Goal: Information Seeking & Learning: Check status

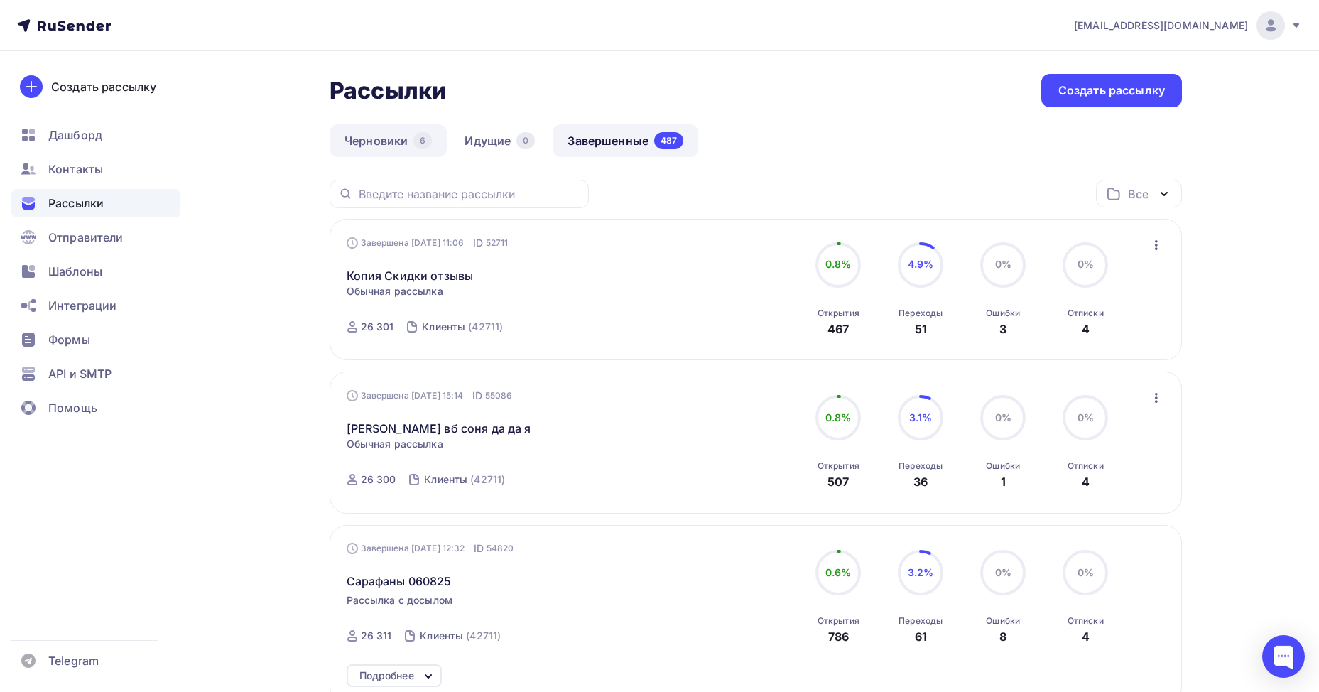
click at [400, 148] on link "Черновики 6" at bounding box center [388, 140] width 117 height 33
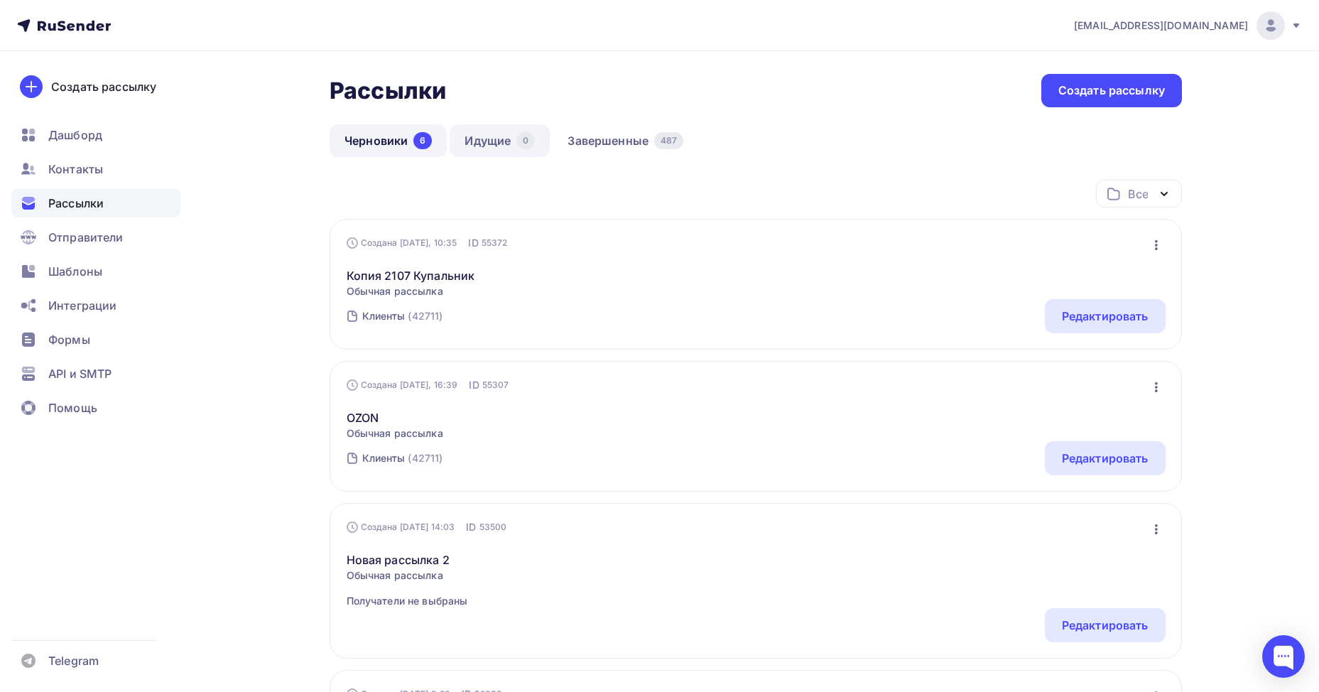
click at [507, 139] on link "Идущие 0" at bounding box center [500, 140] width 100 height 33
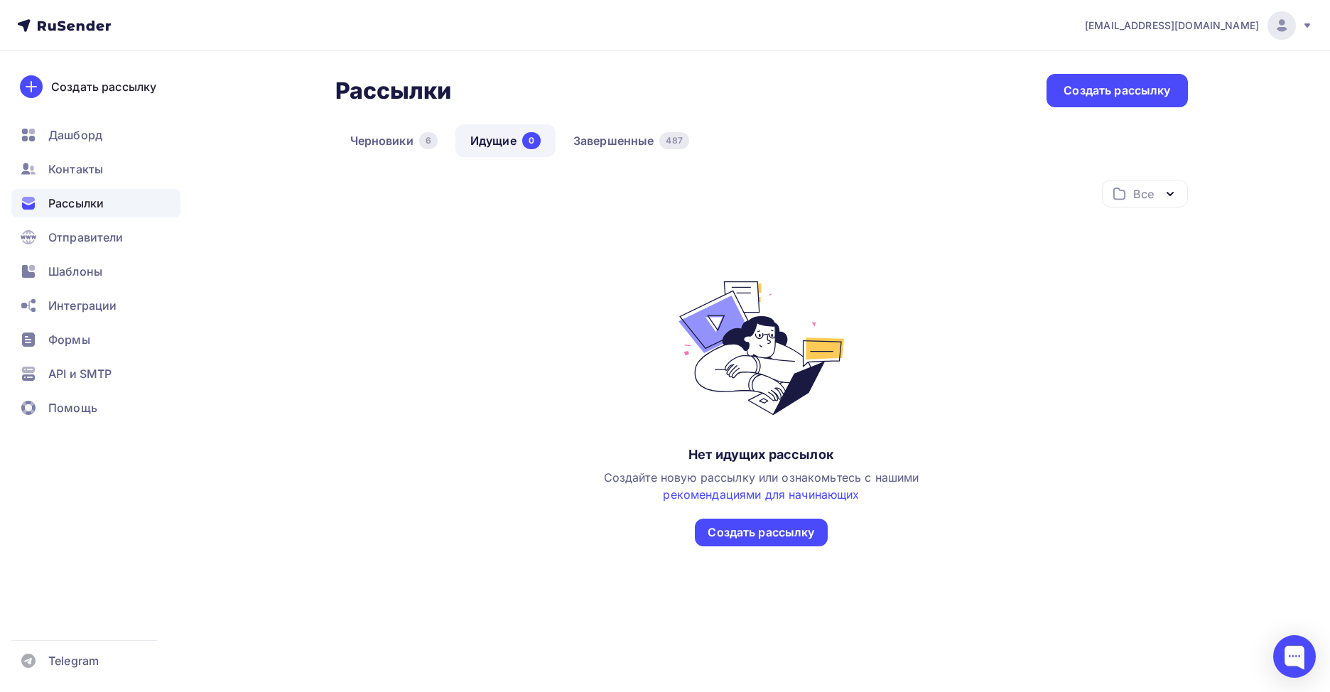
click at [655, 117] on div "Рассылки Рассылки Создать рассылку [GEOGRAPHIC_DATA] 6 Идущие 0 Завершенные 487…" at bounding box center [761, 345] width 853 height 542
click at [654, 140] on link "Завершенные 487" at bounding box center [631, 140] width 146 height 33
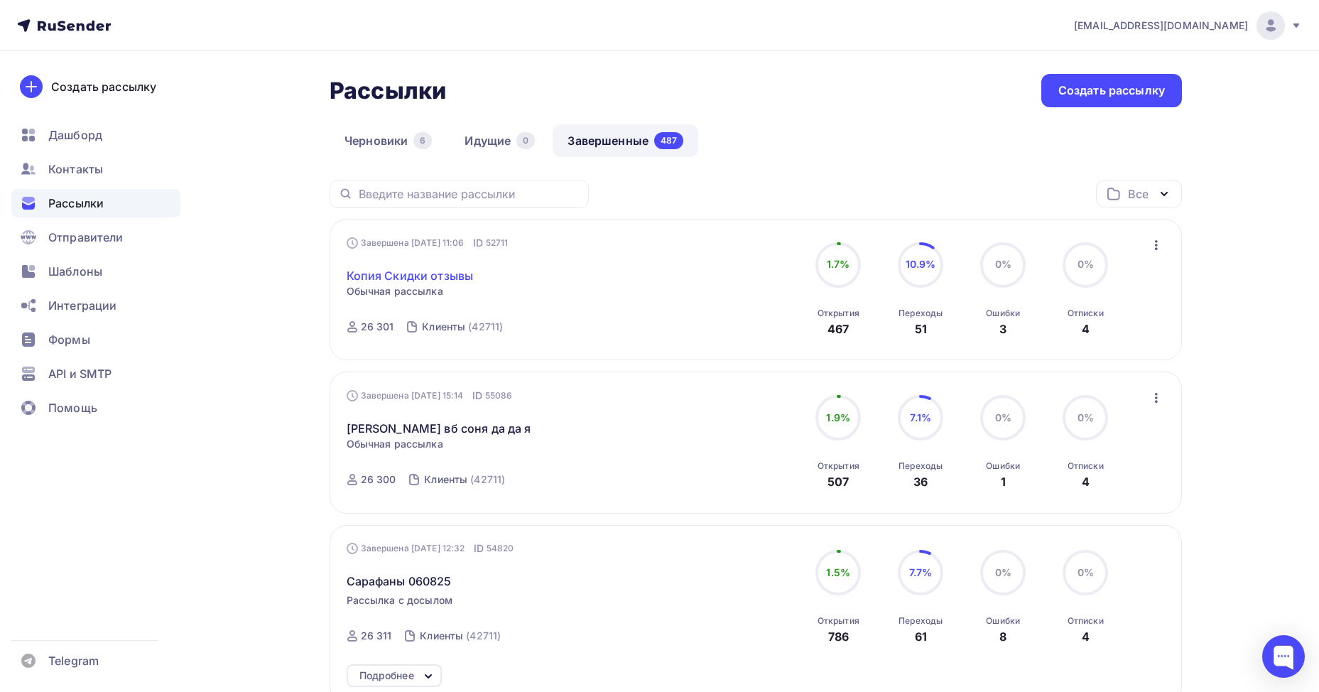
click at [460, 274] on link "Копия Скидки отзывы" at bounding box center [410, 275] width 127 height 17
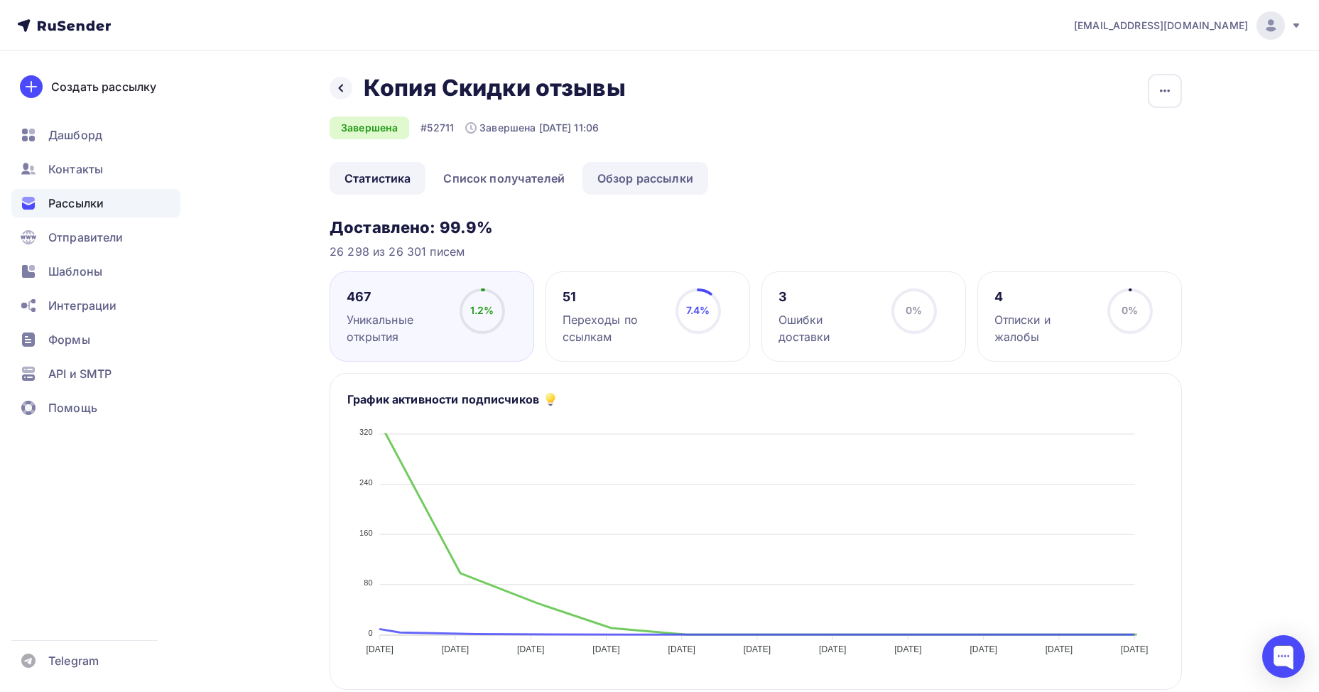
click at [638, 177] on link "Обзор рассылки" at bounding box center [646, 178] width 126 height 33
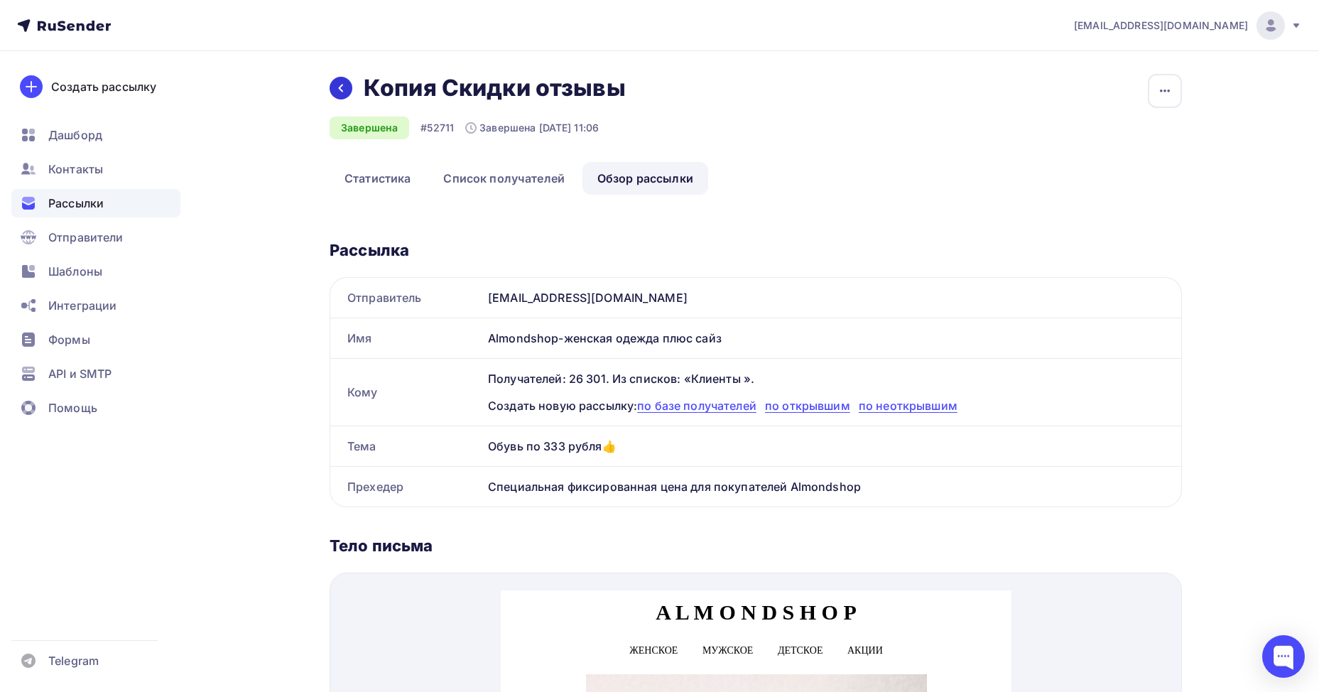
click at [340, 86] on icon at bounding box center [340, 87] width 11 height 11
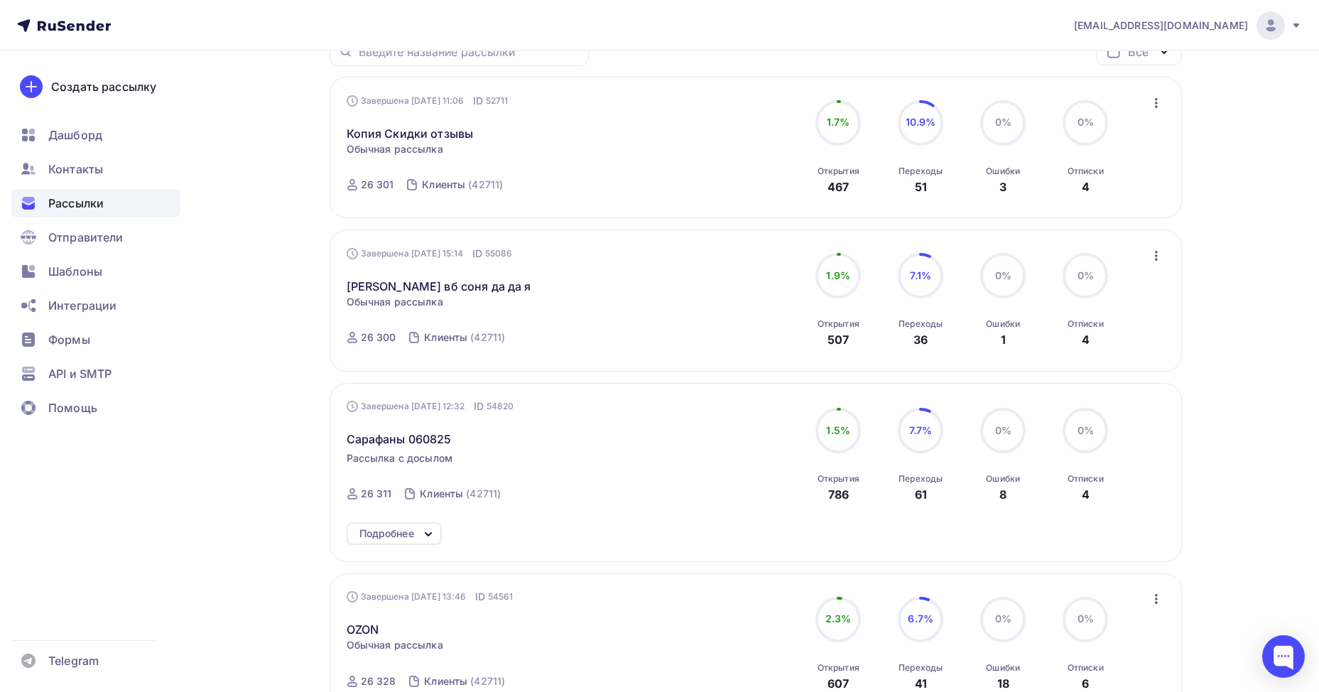
scroll to position [213, 0]
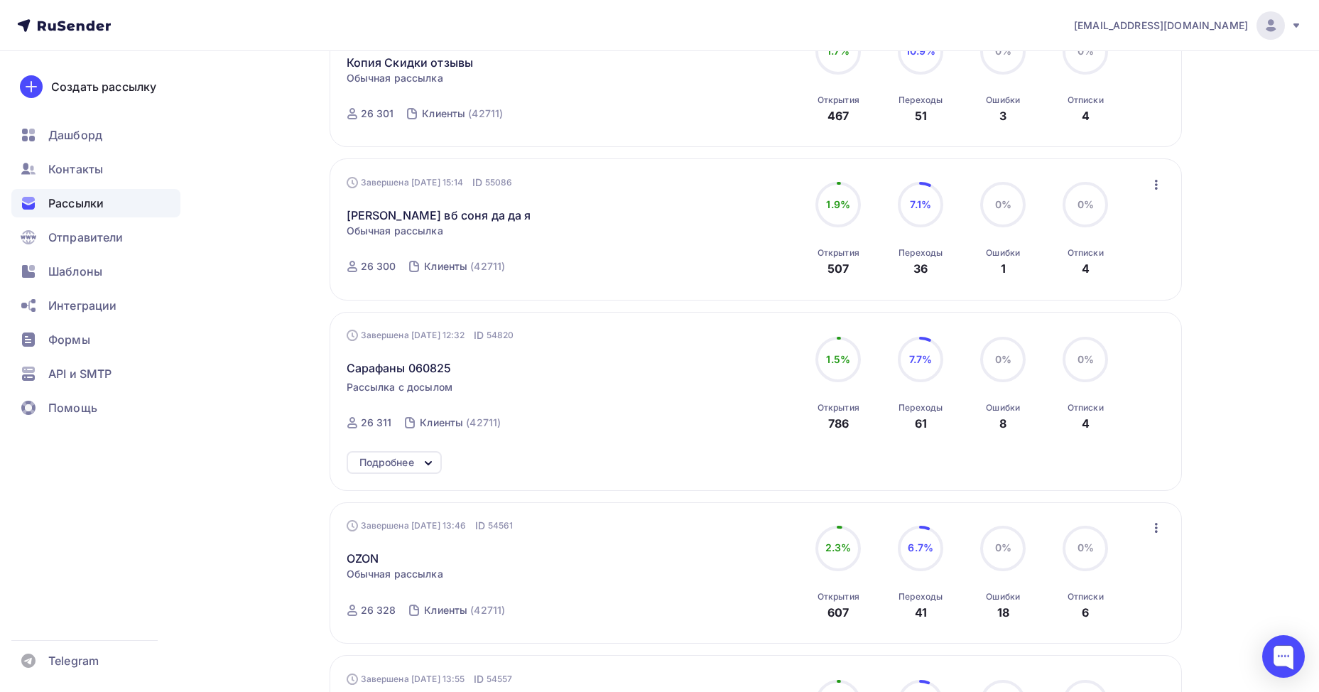
click at [411, 458] on div "Подробнее" at bounding box center [387, 462] width 55 height 17
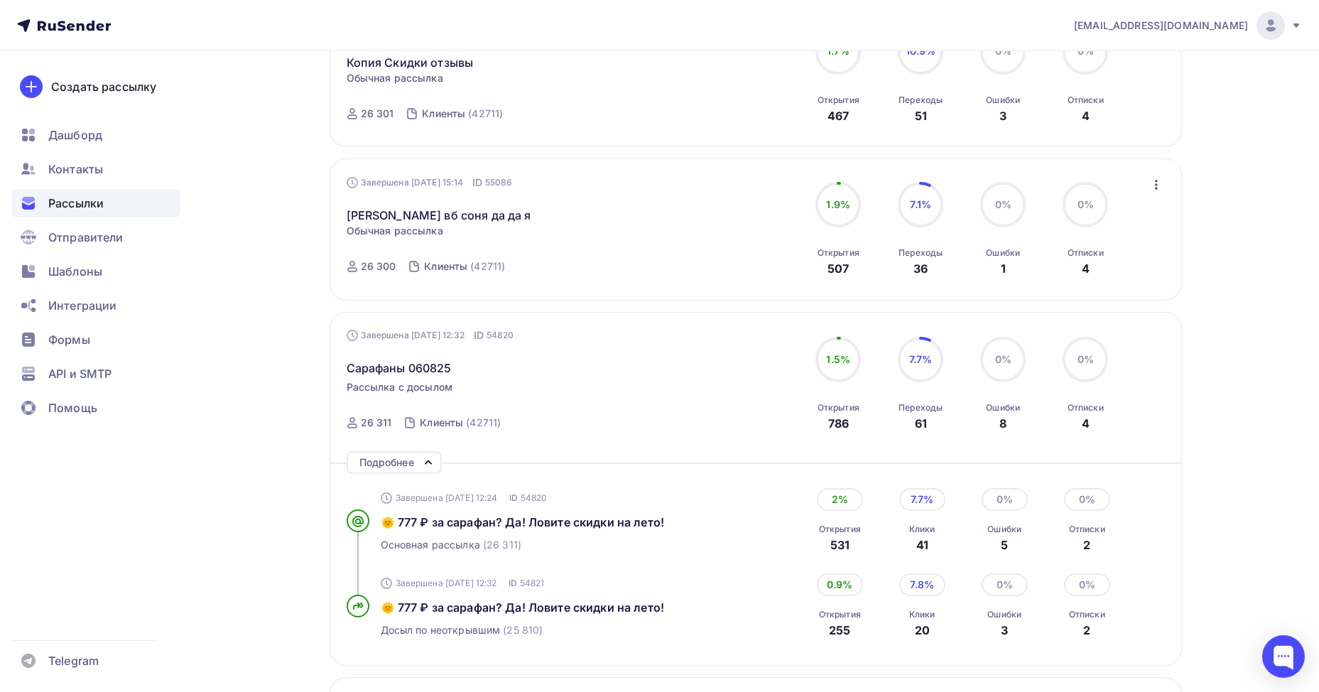
click at [411, 458] on div "Подробнее" at bounding box center [387, 462] width 55 height 17
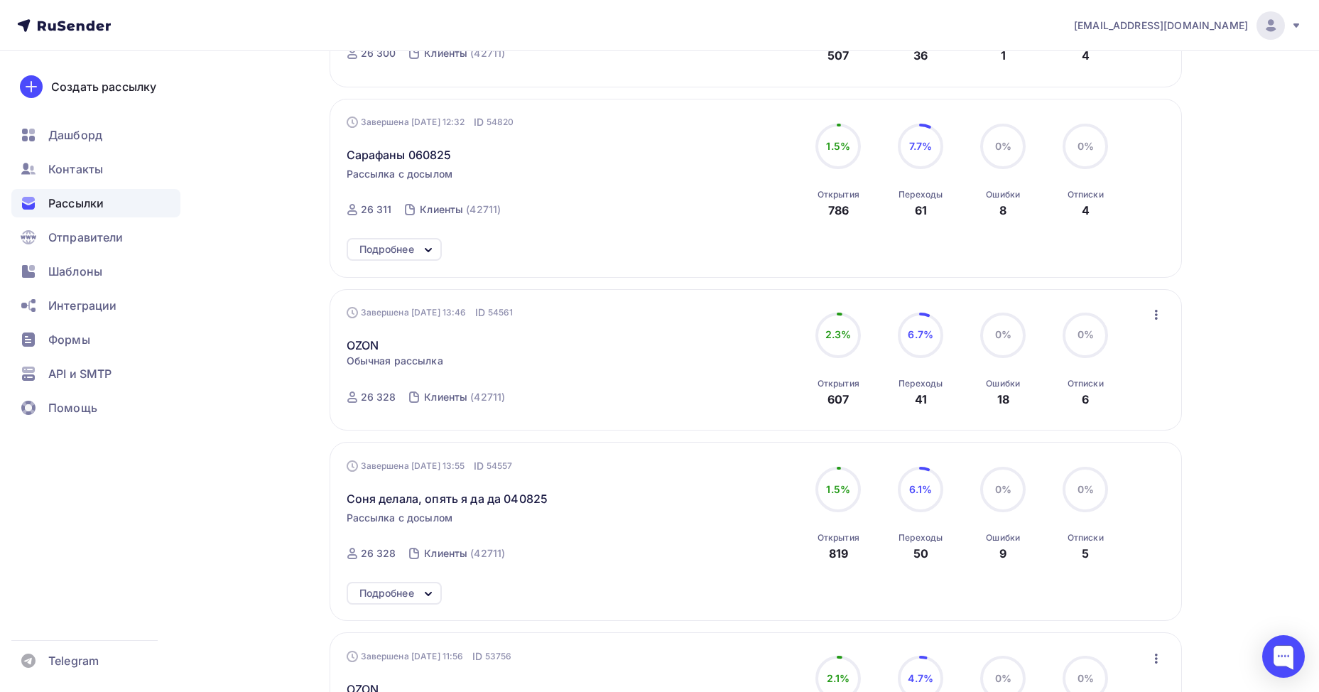
scroll to position [497, 0]
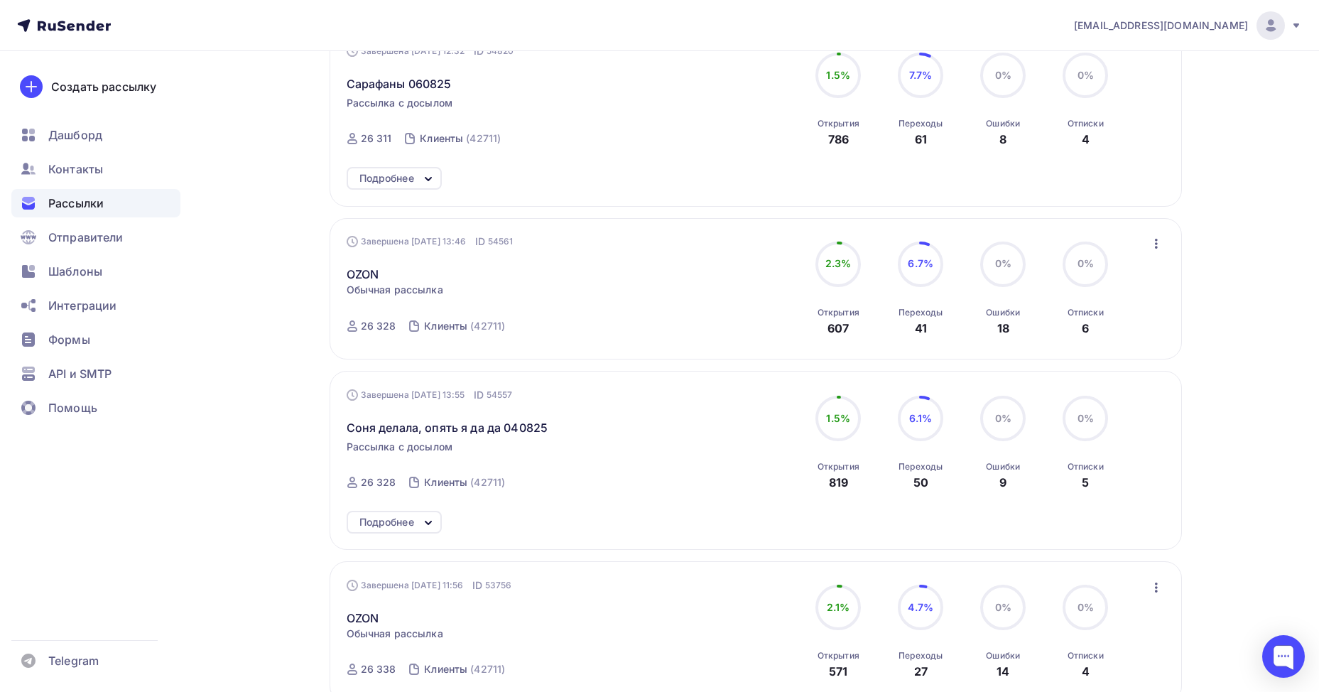
click at [418, 520] on div "Подробнее" at bounding box center [394, 522] width 95 height 23
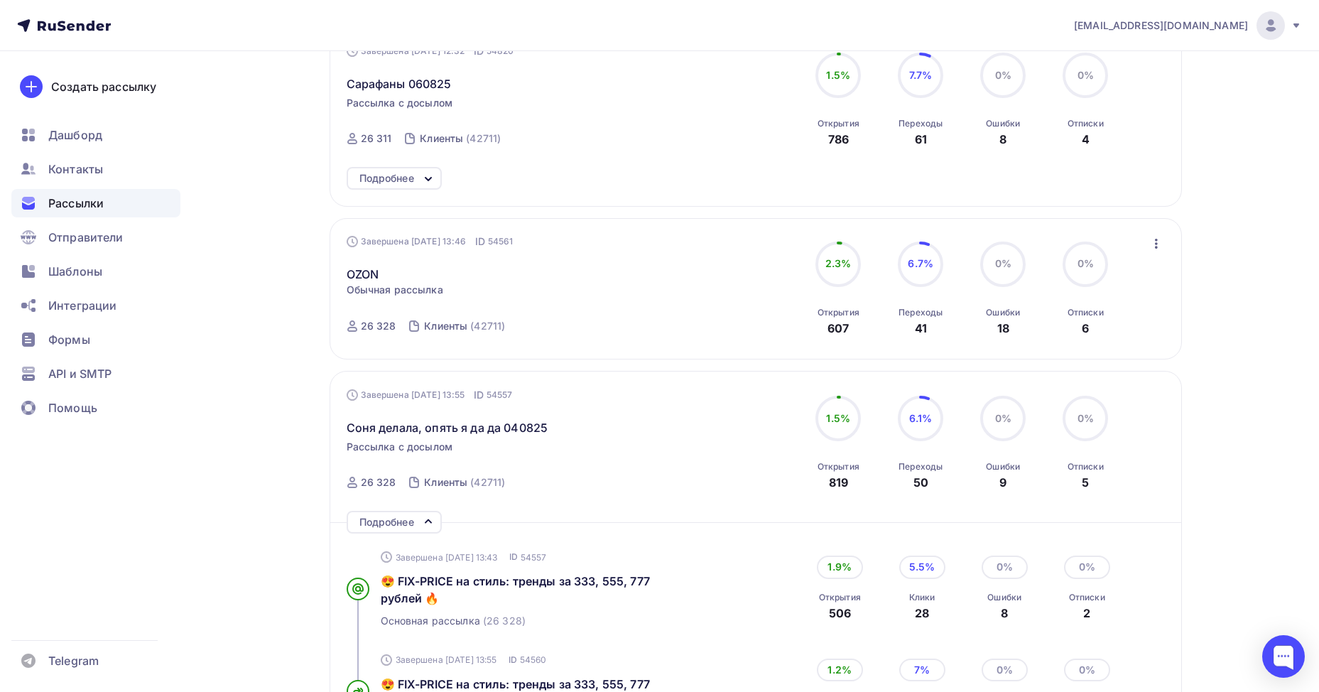
scroll to position [568, 0]
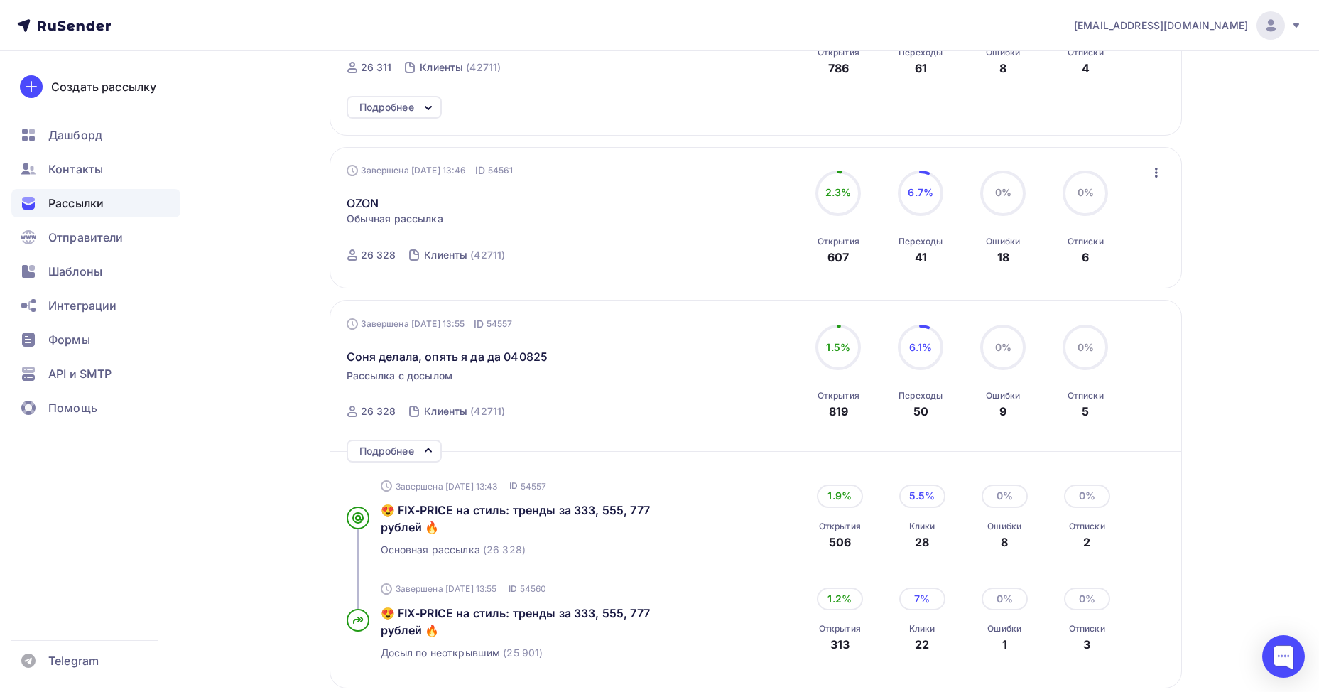
click at [424, 454] on icon at bounding box center [428, 450] width 17 height 17
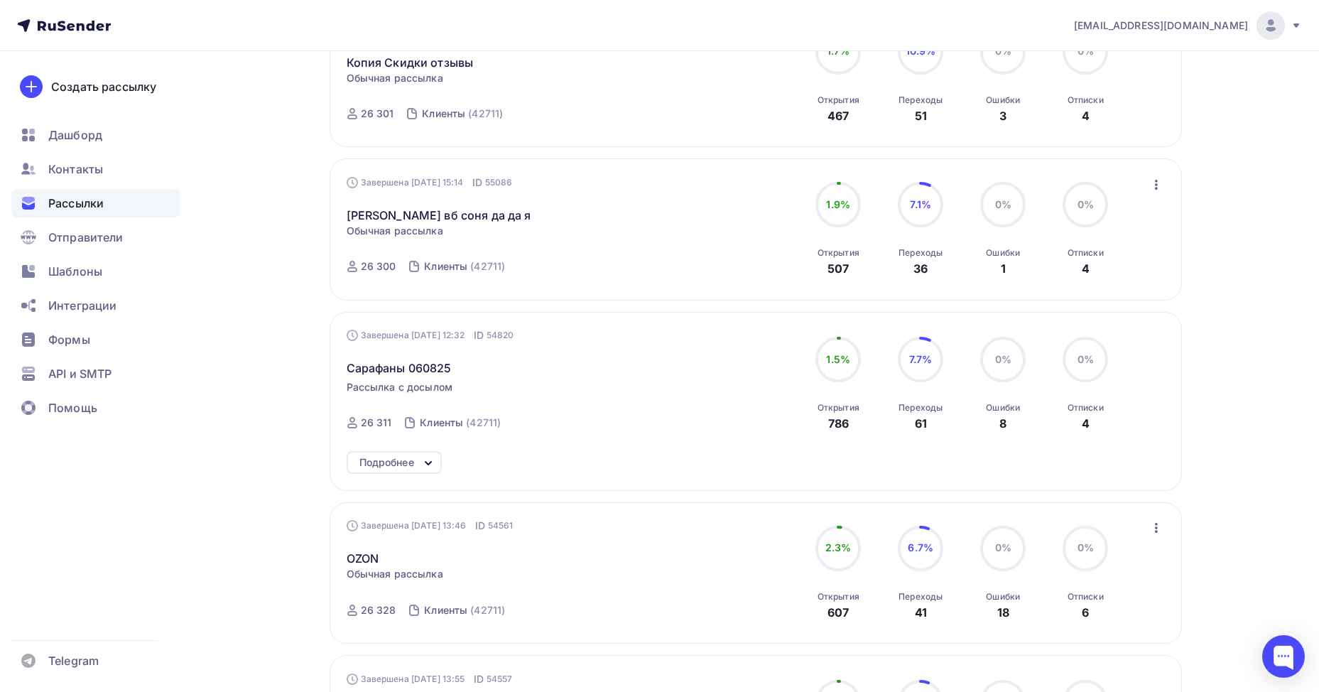
scroll to position [0, 0]
